Goal: Task Accomplishment & Management: Manage account settings

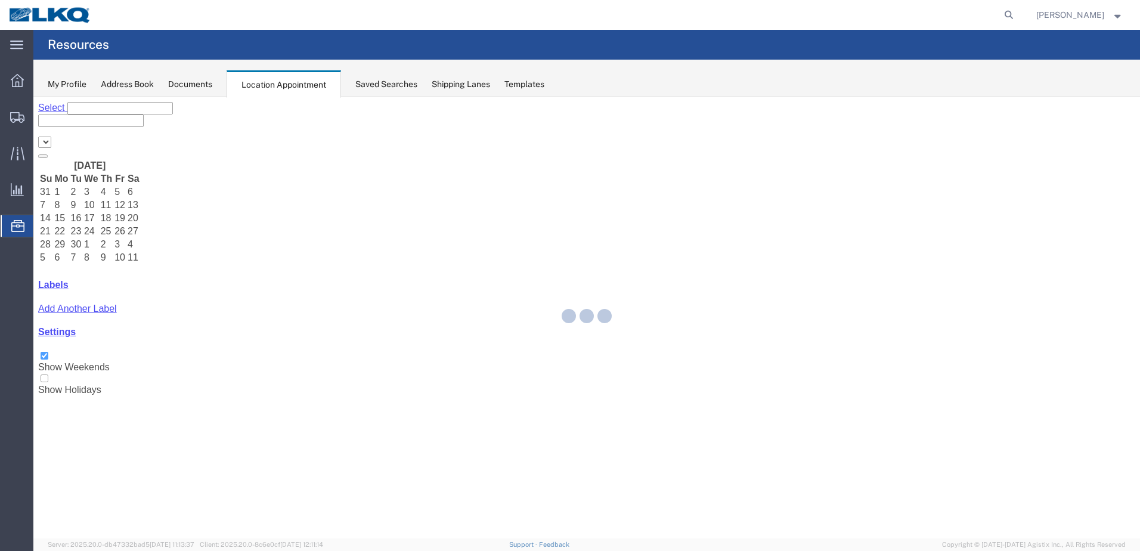
select select "28018"
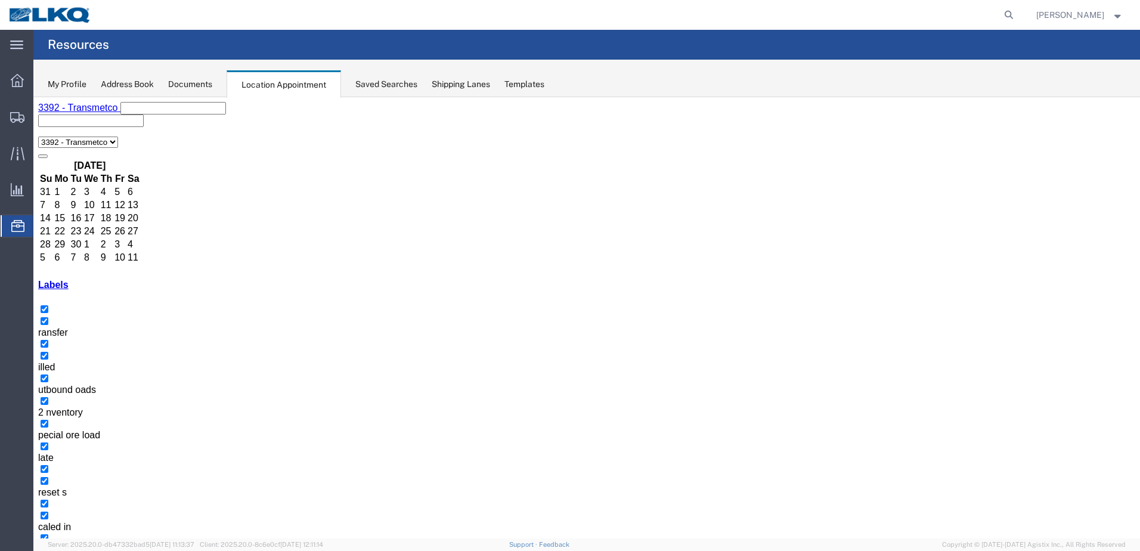
select select "1"
select select "21"
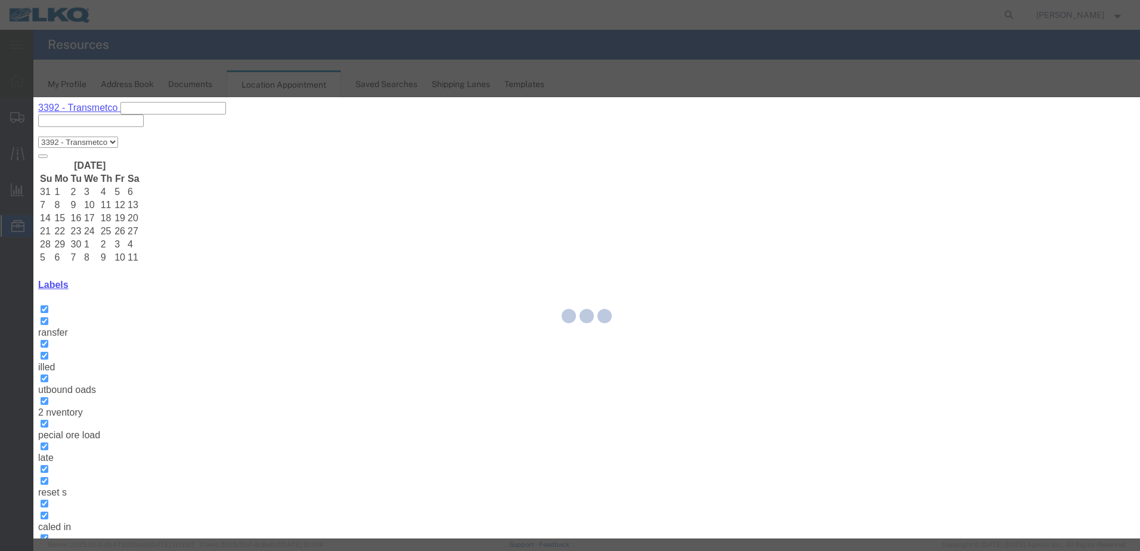
select select
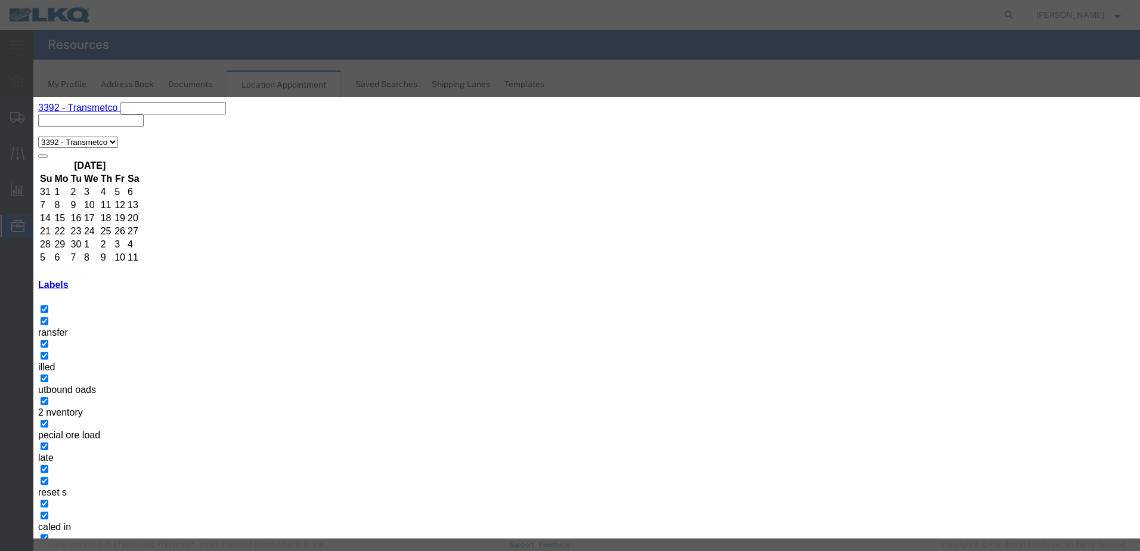
type input "de"
select select "40"
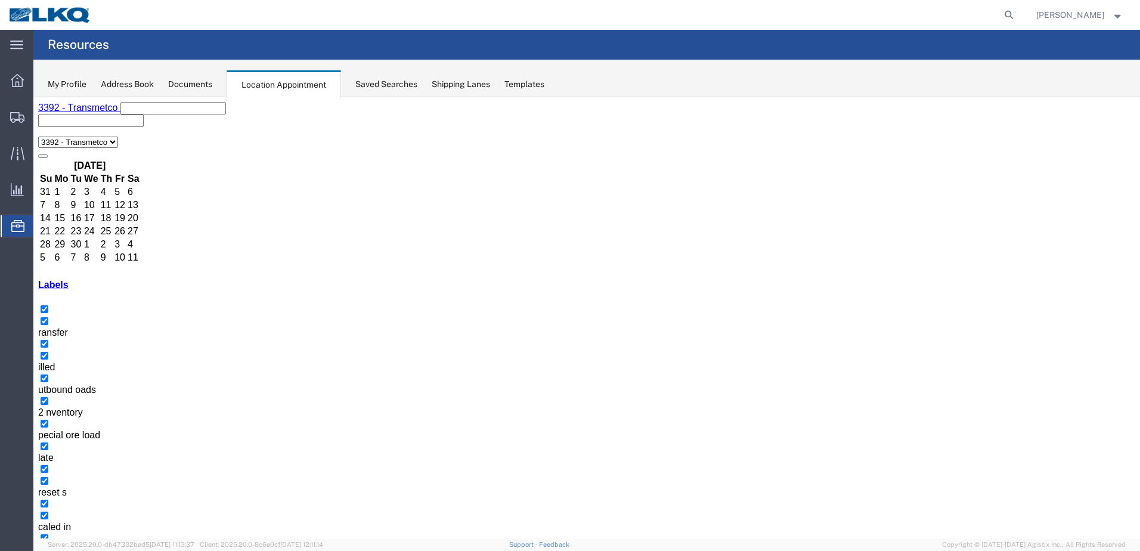
drag, startPoint x: 375, startPoint y: 284, endPoint x: 381, endPoint y: 282, distance: 6.4
drag, startPoint x: 420, startPoint y: 267, endPoint x: 389, endPoint y: 269, distance: 31.1
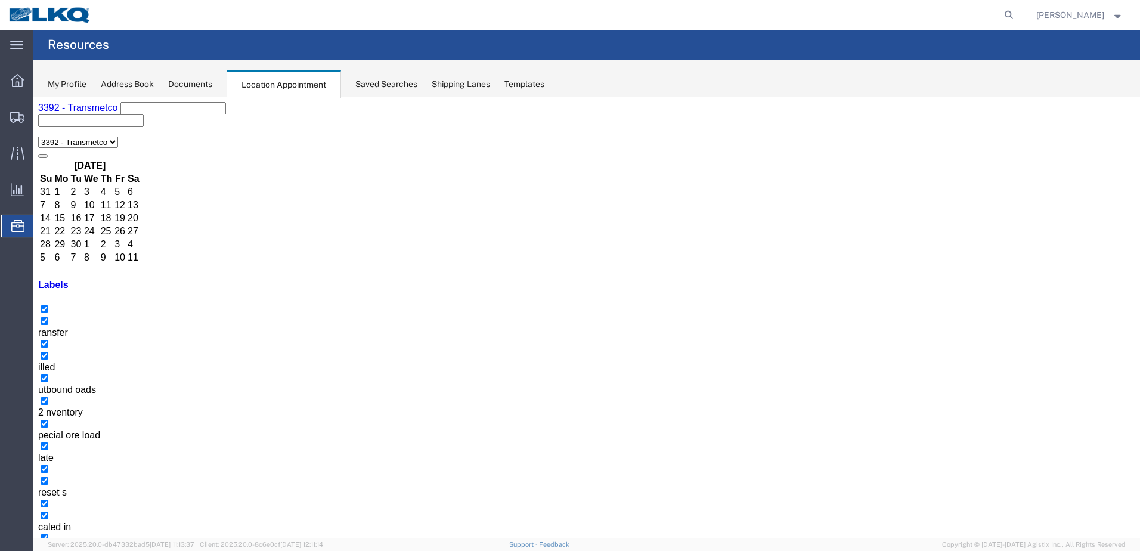
select select "1"
select select "23"
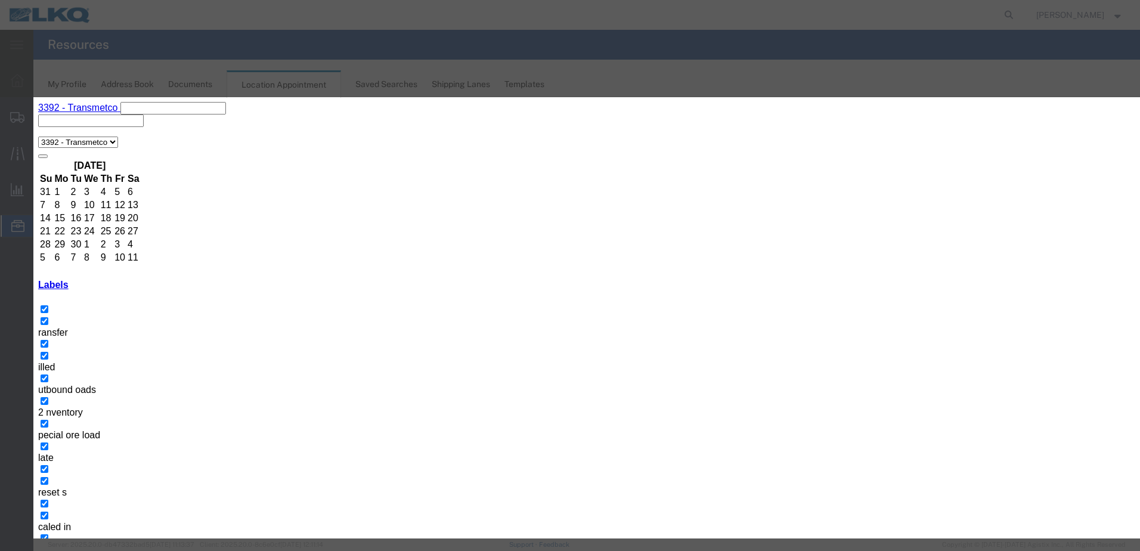
type input "de"
select select "40"
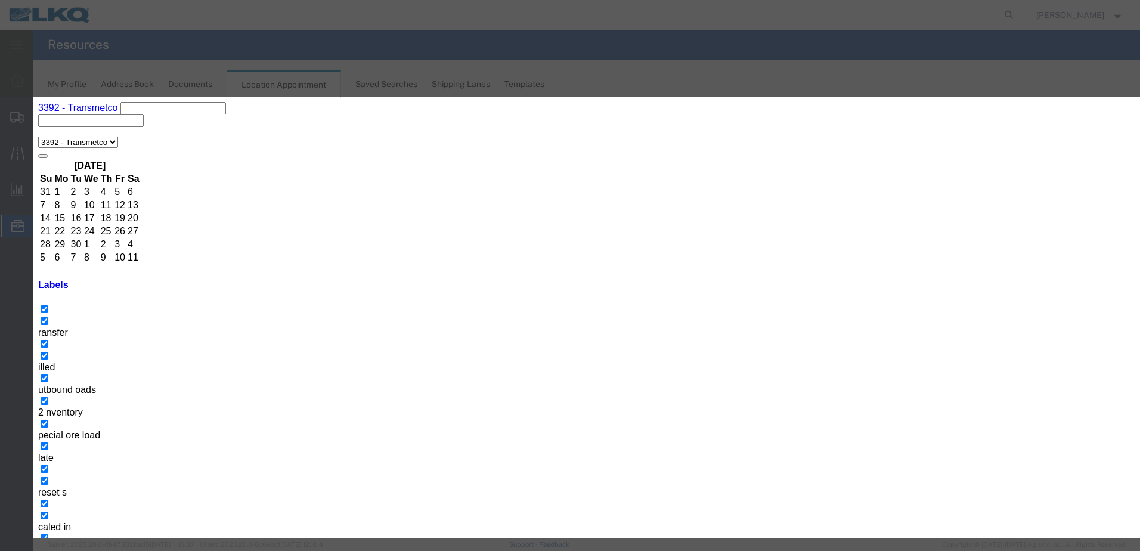
select select
type input "delivered"
select select "40"
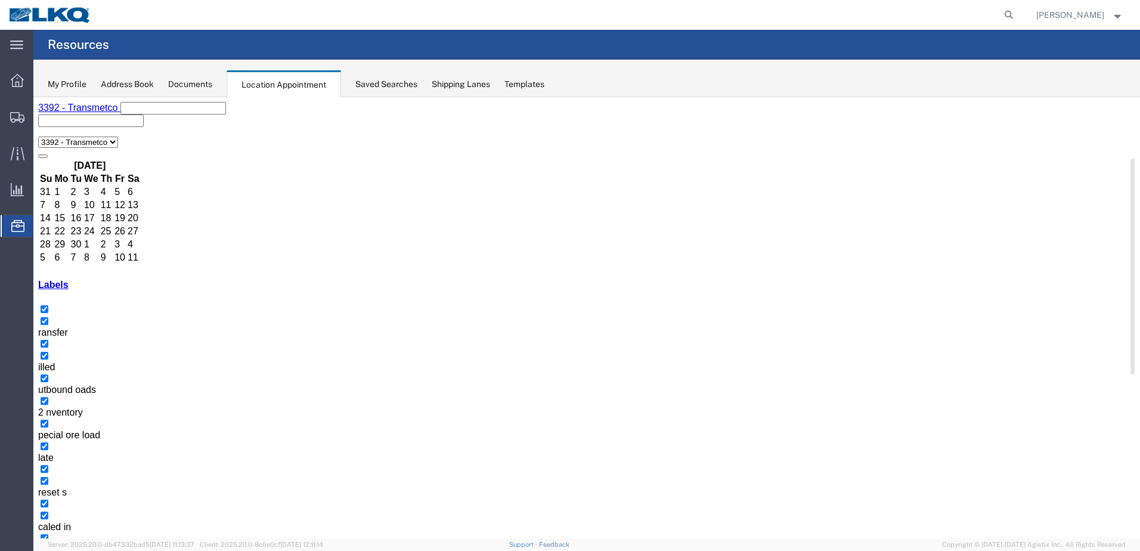
select select "1"
select select "23"
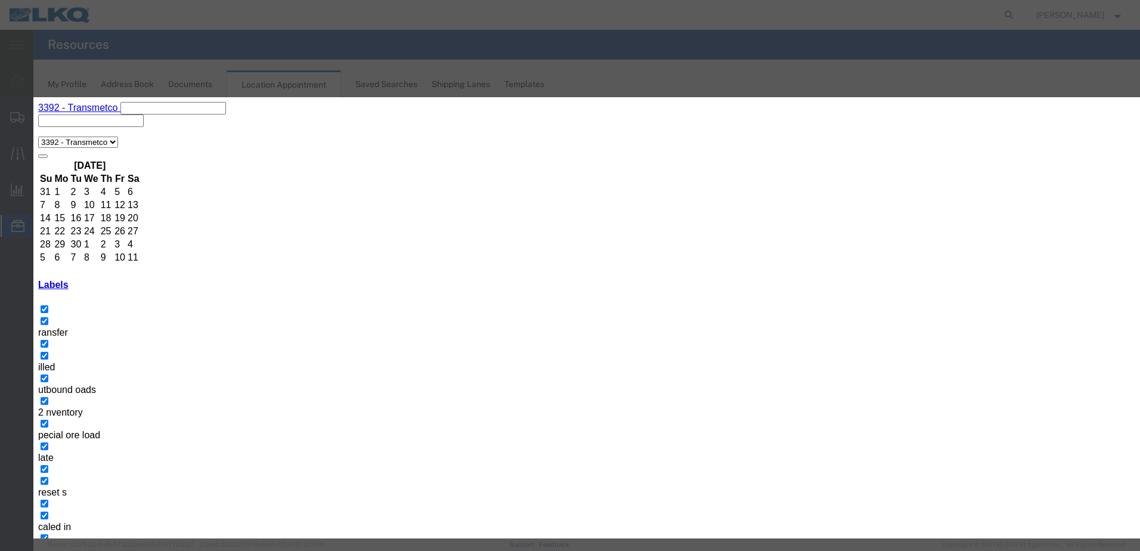
type input "de"
select select "40"
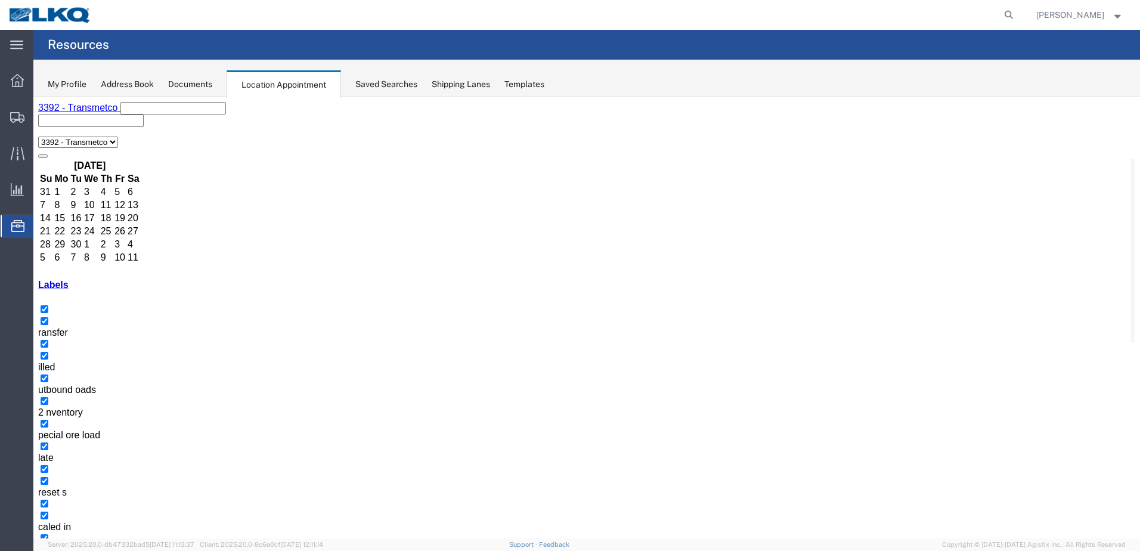
drag, startPoint x: 384, startPoint y: 287, endPoint x: 379, endPoint y: 279, distance: 10.4
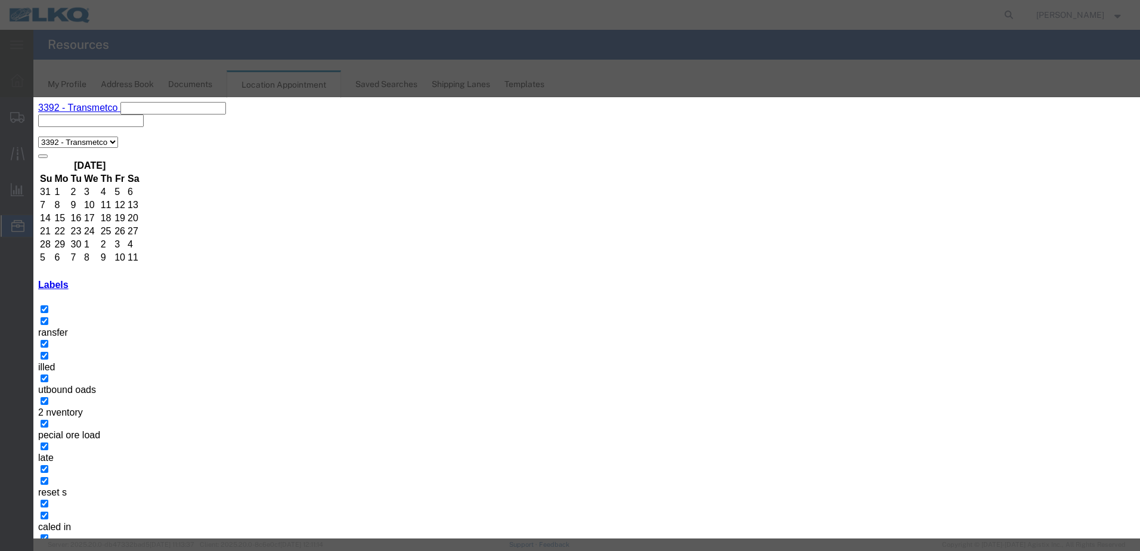
type input "de"
select select "40"
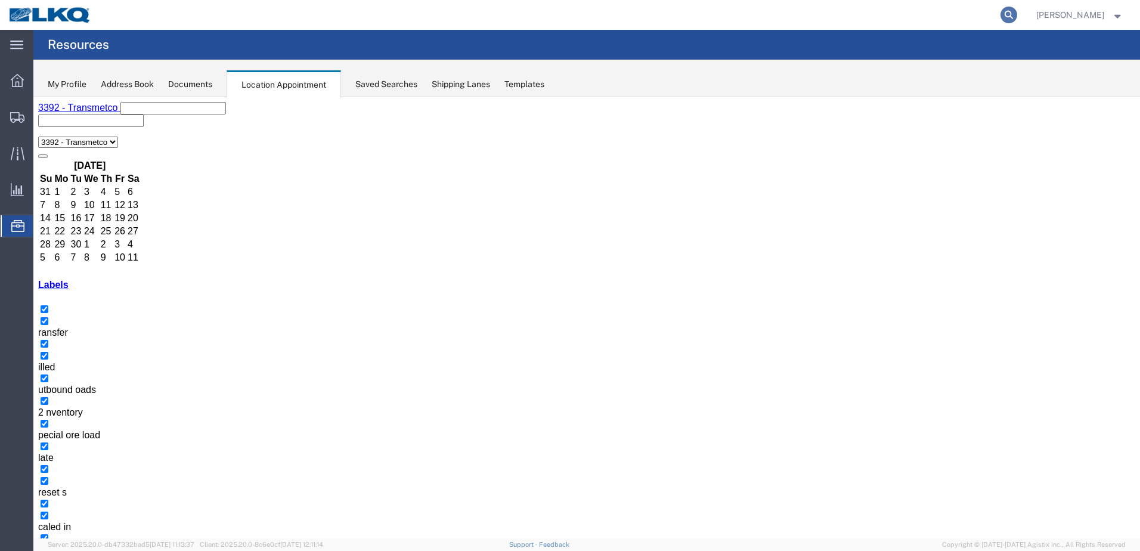
click at [1017, 18] on icon at bounding box center [1009, 15] width 17 height 17
type input "56890363"
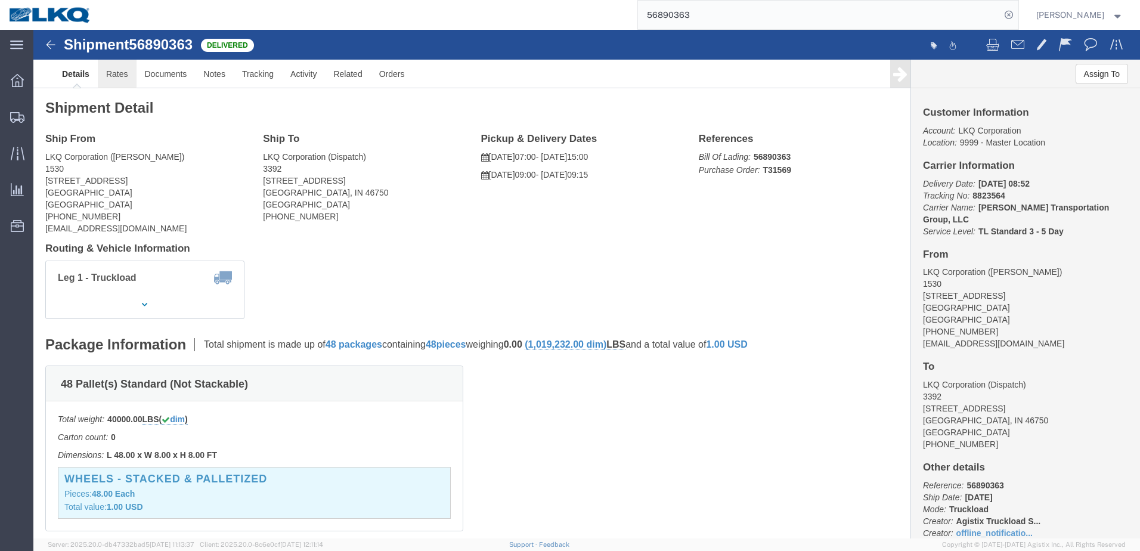
click link "Rates"
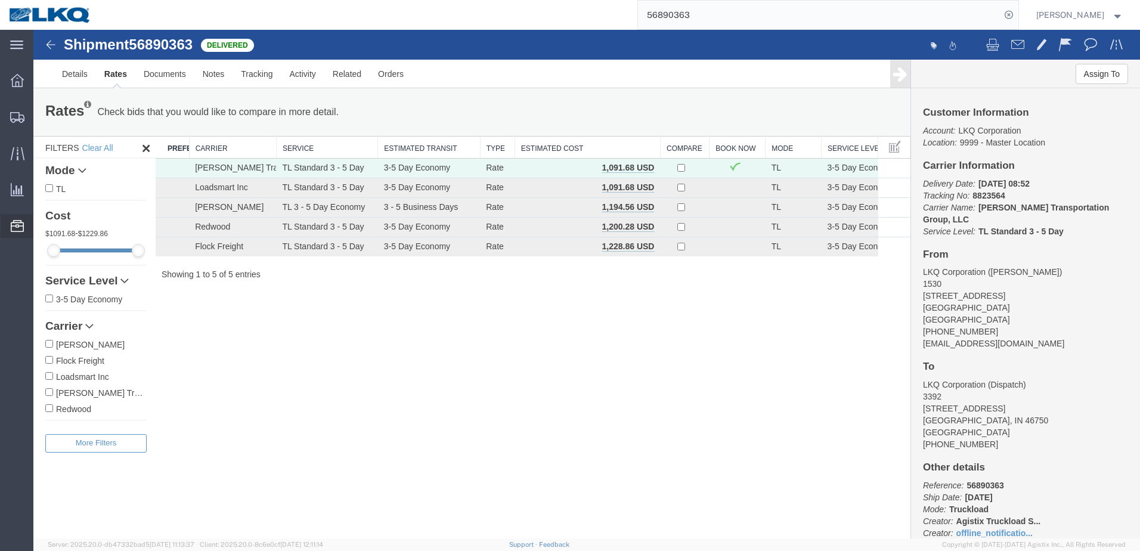
click at [0, 0] on span "Location Appointment" at bounding box center [0, 0] width 0 height 0
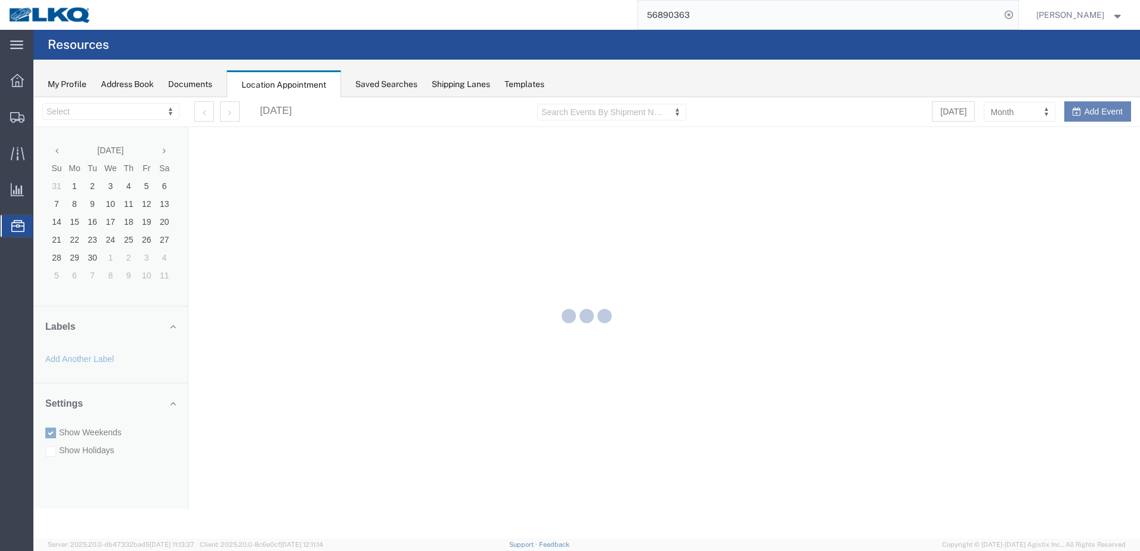
select select "28018"
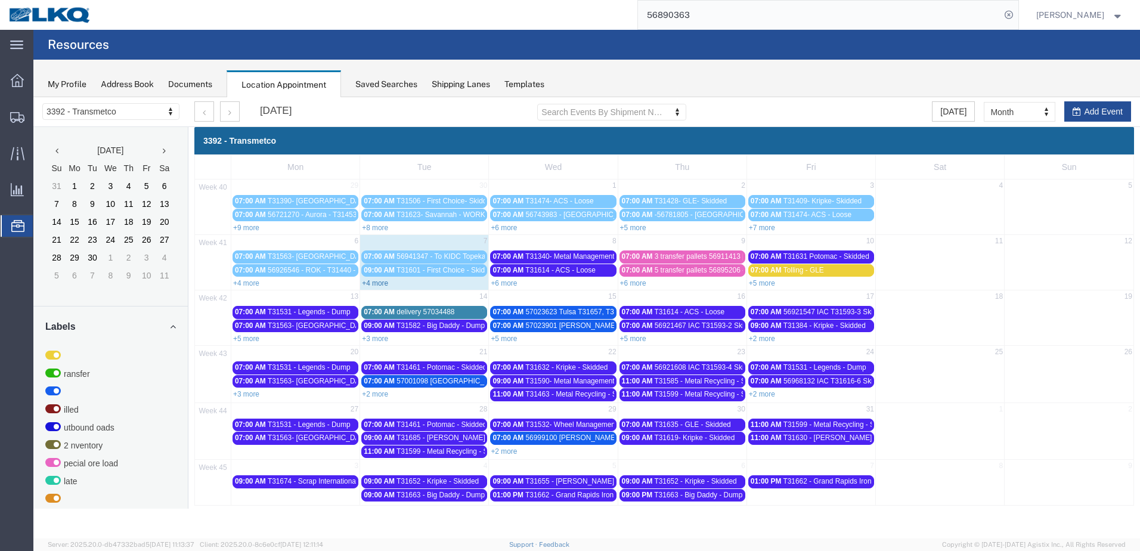
click at [372, 286] on link "+4 more" at bounding box center [375, 283] width 26 height 8
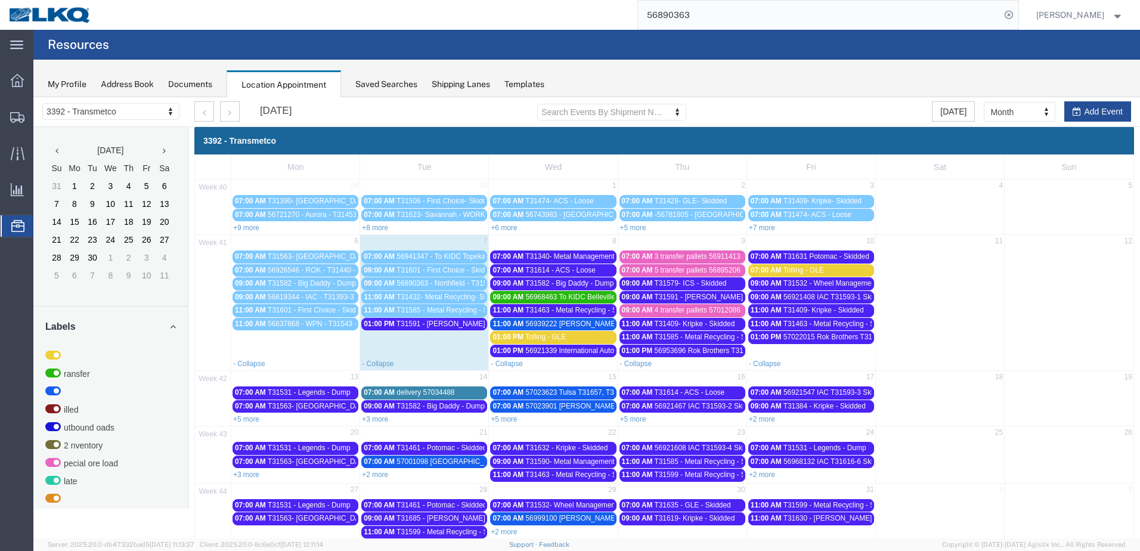
click at [427, 327] on span "T31591 - [PERSON_NAME] / [GEOGRAPHIC_DATA] - Dump" at bounding box center [494, 324] width 194 height 8
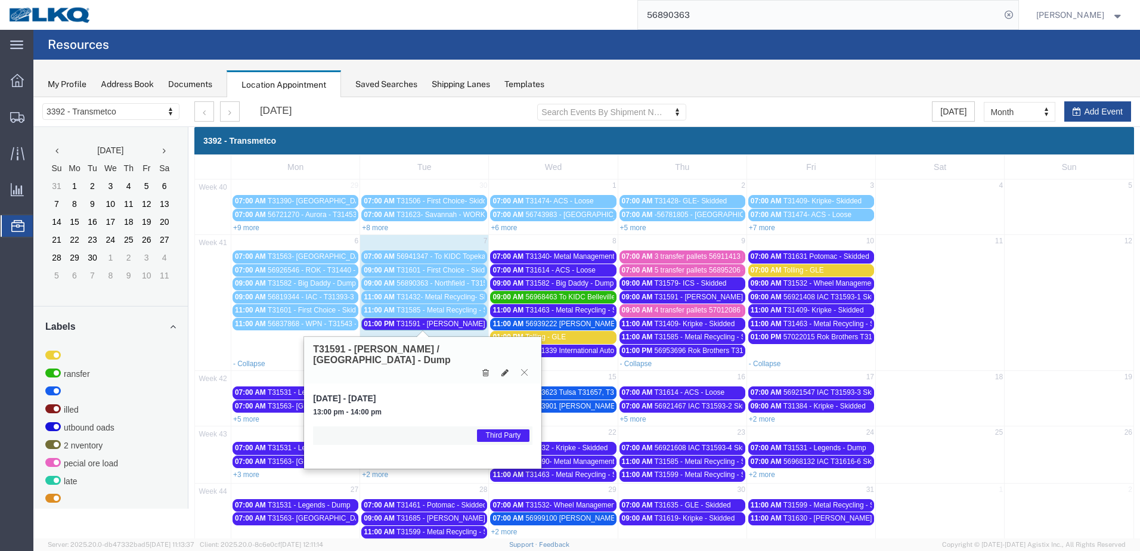
click at [524, 369] on icon at bounding box center [524, 372] width 7 height 7
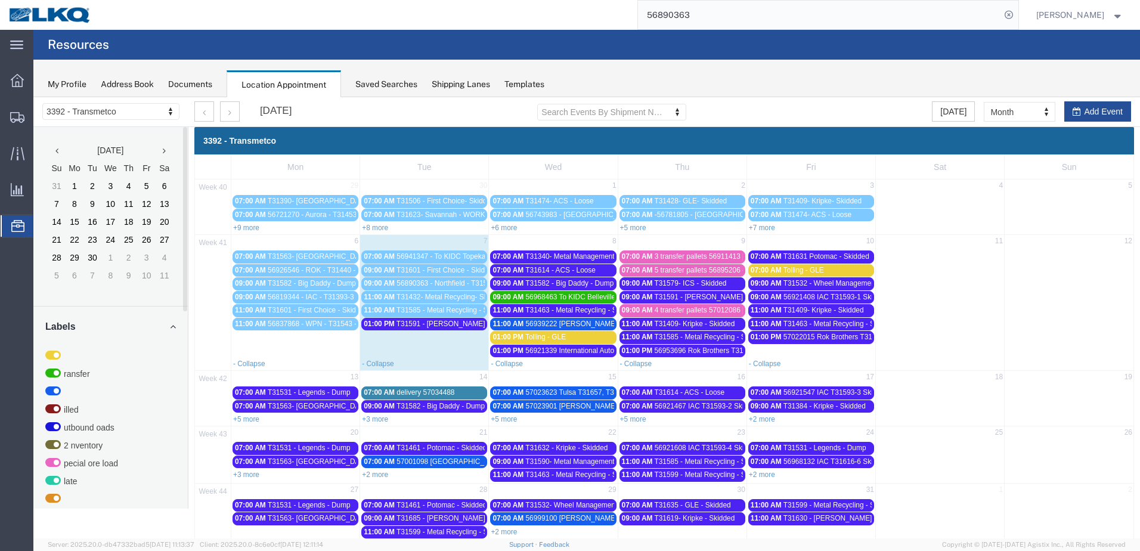
click at [293, 30] on agx-page-header "Resources" at bounding box center [586, 45] width 1107 height 30
click at [515, 342] on div "01:00 PM Tolling - GLE" at bounding box center [553, 337] width 121 height 9
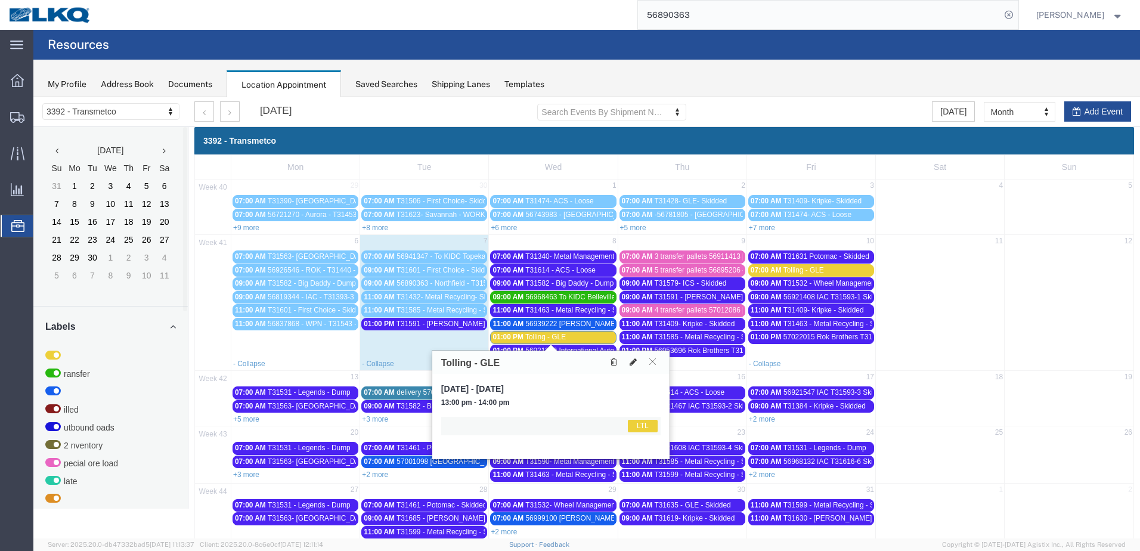
click at [634, 364] on icon at bounding box center [633, 362] width 7 height 8
select select "25"
select select "1"
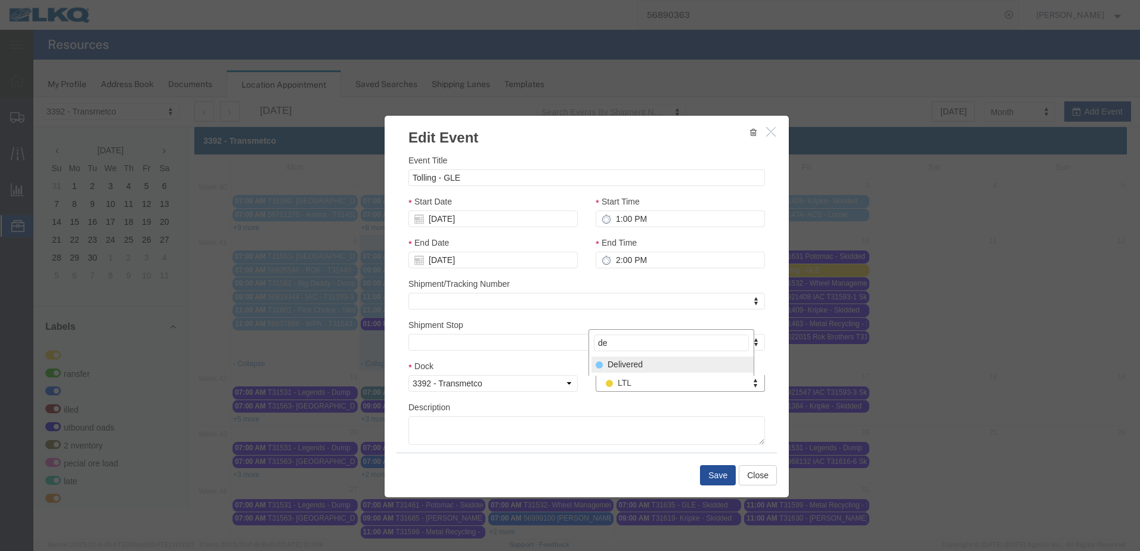
type input "de"
select select "40"
click at [703, 472] on button "Save" at bounding box center [718, 475] width 36 height 20
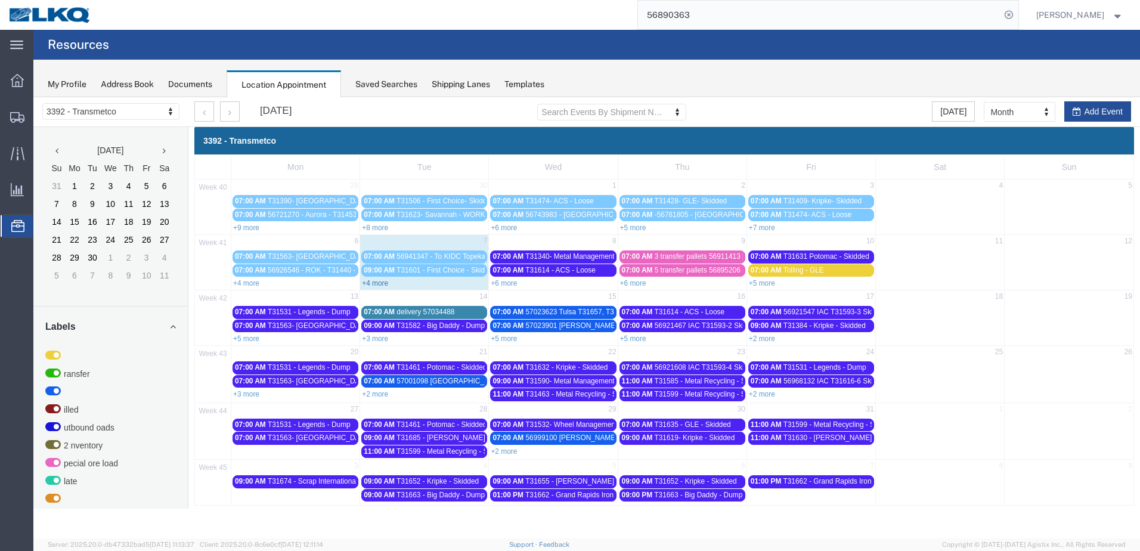
click at [386, 285] on link "+4 more" at bounding box center [375, 283] width 26 height 8
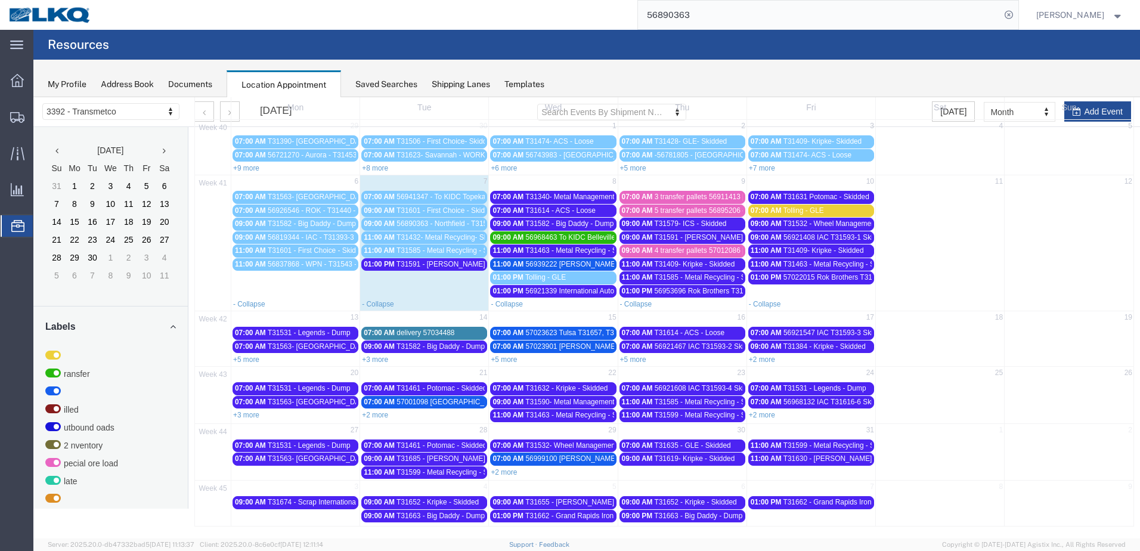
scroll to position [60, 0]
click at [437, 255] on link "11:00 AM T31585 - Metal Recycling - Skidded" at bounding box center [424, 250] width 126 height 13
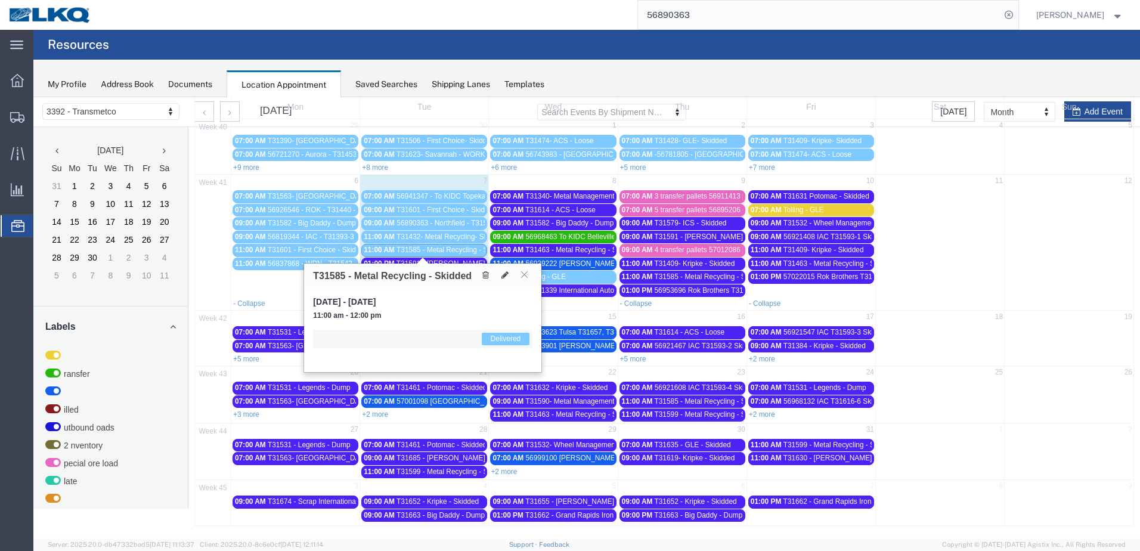
click at [453, 260] on span "T31591 - [PERSON_NAME] / [GEOGRAPHIC_DATA] - Dump" at bounding box center [494, 263] width 194 height 8
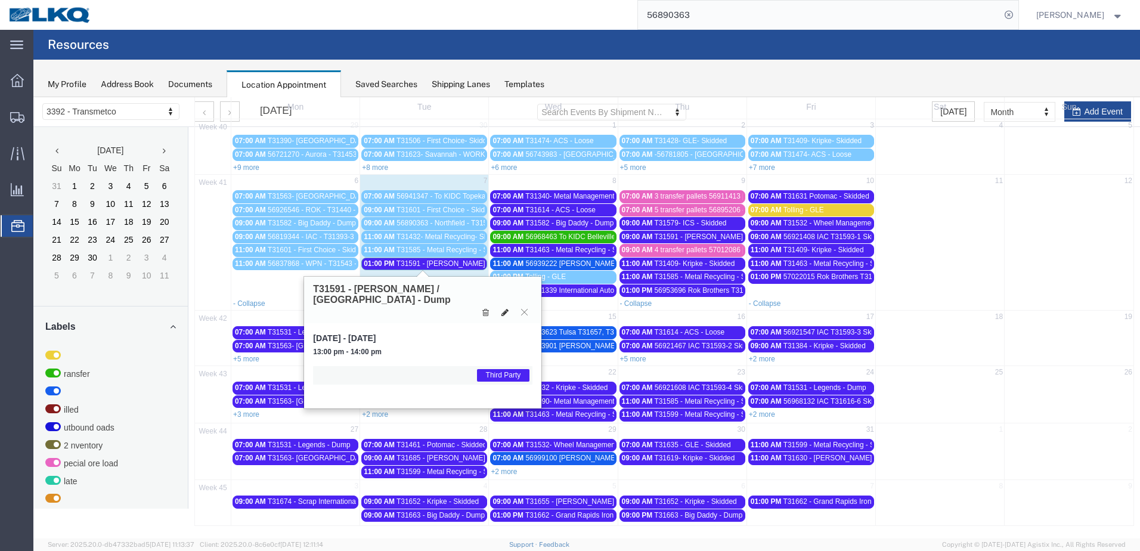
click at [508, 308] on icon at bounding box center [505, 312] width 7 height 8
select select "1"
select select "23"
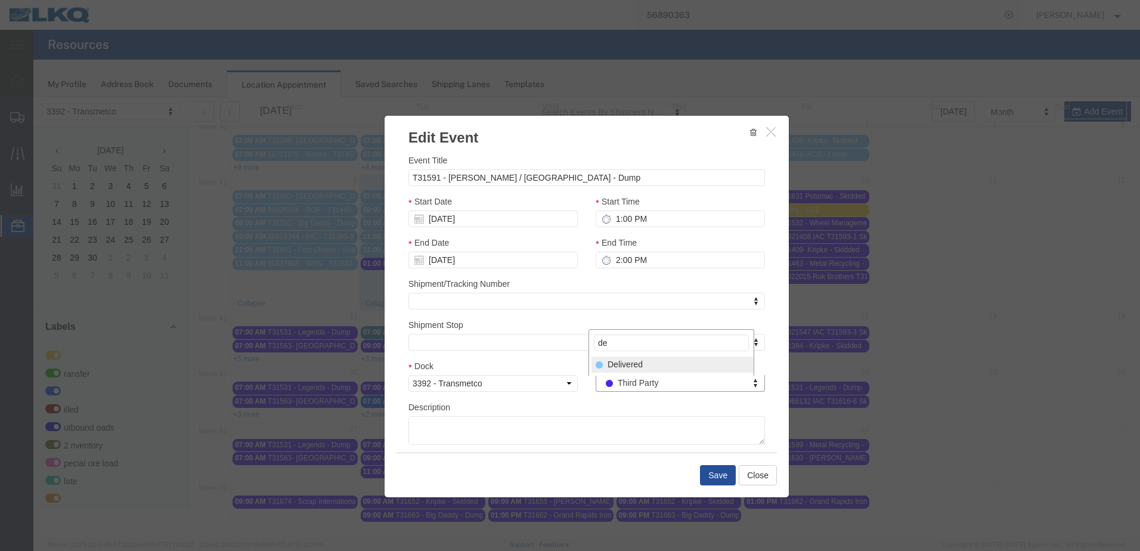
type input "de"
select select "40"
click at [721, 480] on button "Save" at bounding box center [718, 475] width 36 height 20
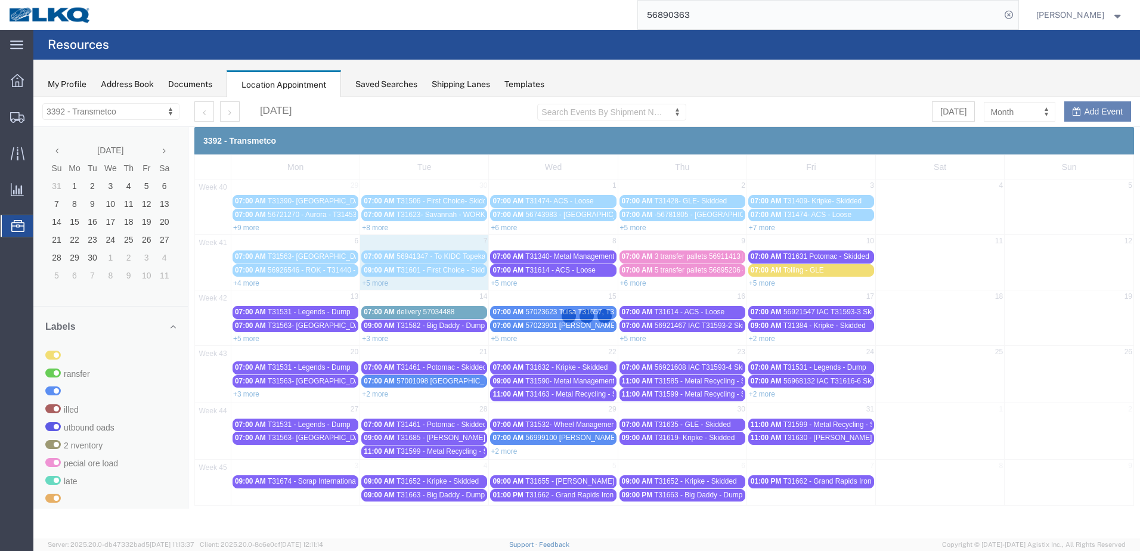
scroll to position [0, 0]
